Goal: Transaction & Acquisition: Purchase product/service

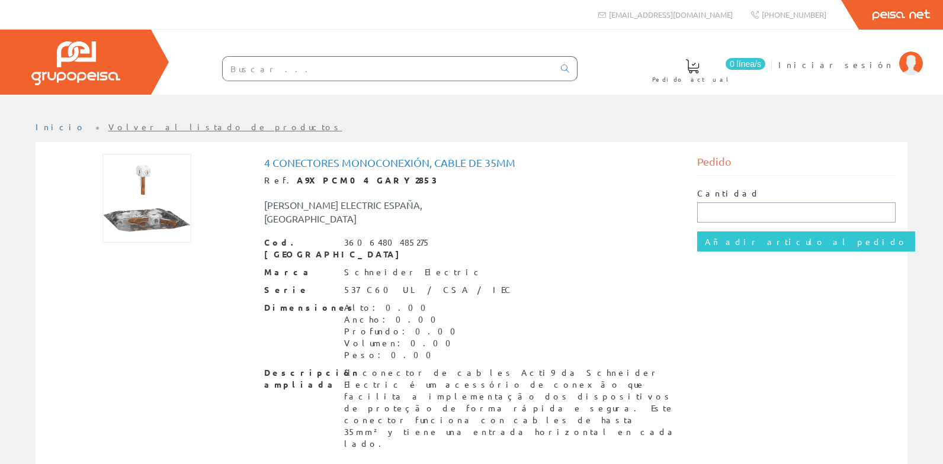
click at [717, 208] on input "text" at bounding box center [796, 213] width 199 height 20
type input "1"
click at [724, 242] on input "Añadir artículo al pedido" at bounding box center [806, 242] width 218 height 20
